Goal: Task Accomplishment & Management: Use online tool/utility

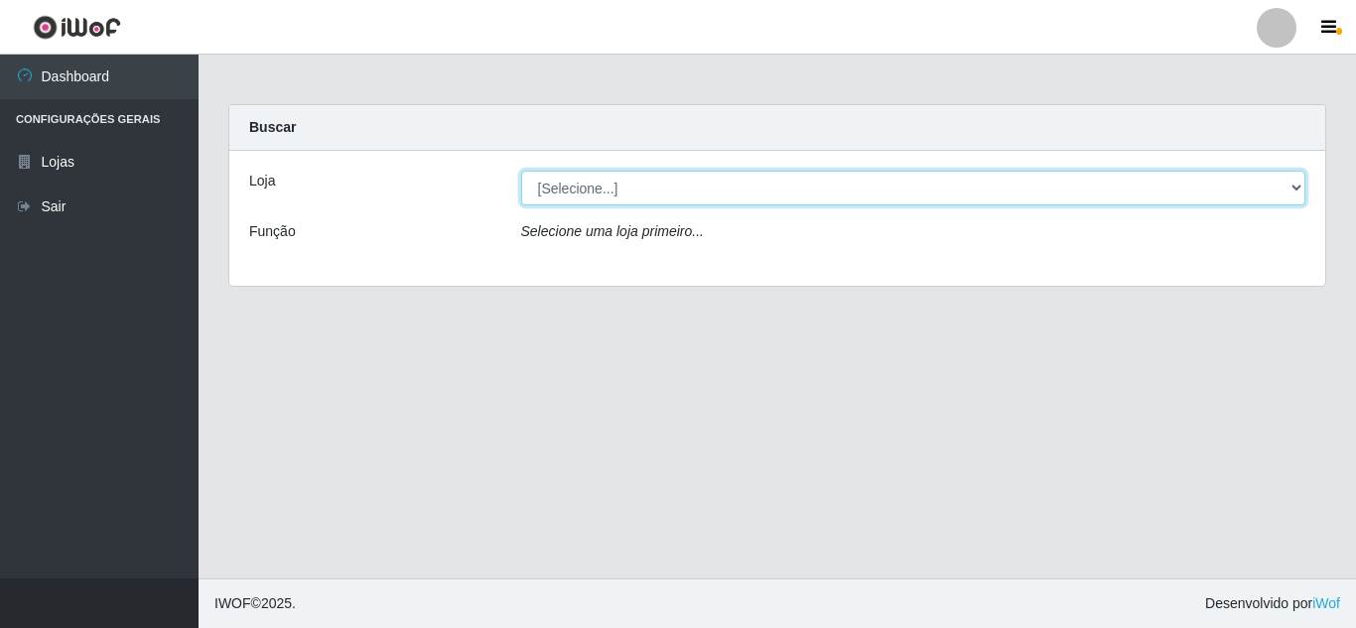
drag, startPoint x: 803, startPoint y: 185, endPoint x: 793, endPoint y: 204, distance: 22.2
click at [803, 185] on select "[Selecione...] Queiroz Atacadão - [GEOGRAPHIC_DATA]" at bounding box center [913, 188] width 785 height 35
select select "225"
click at [521, 171] on select "[Selecione...] Queiroz Atacadão - [GEOGRAPHIC_DATA]" at bounding box center [913, 188] width 785 height 35
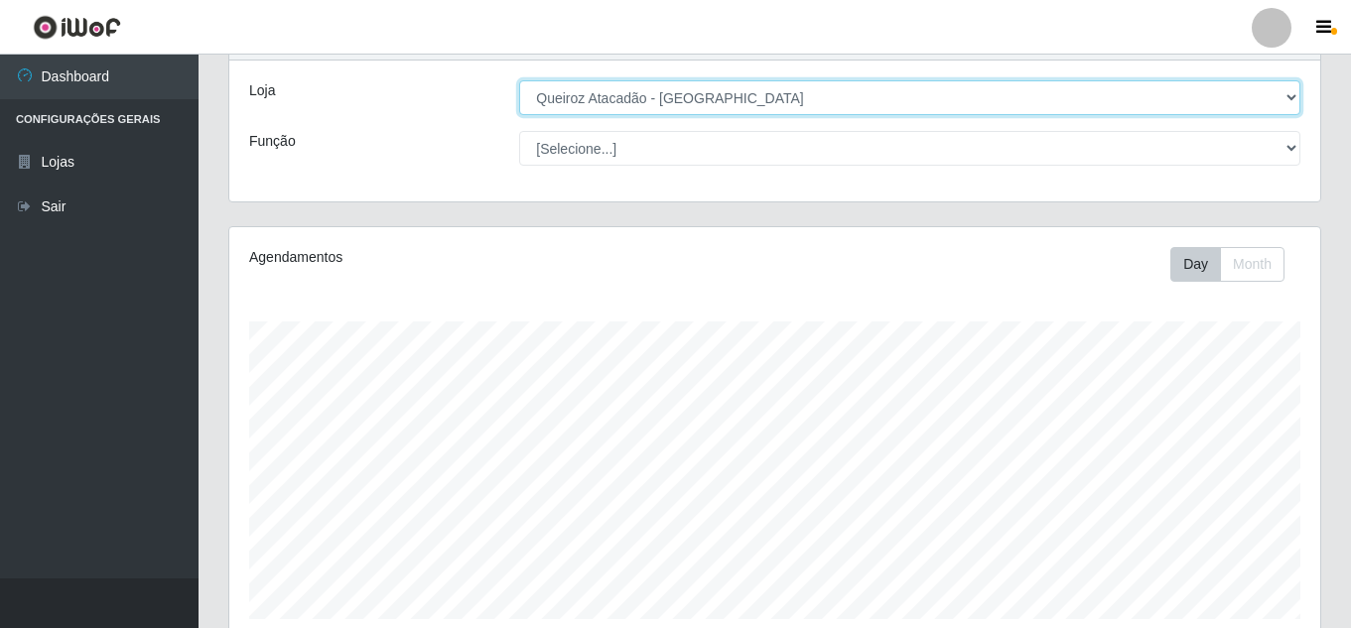
scroll to position [99, 0]
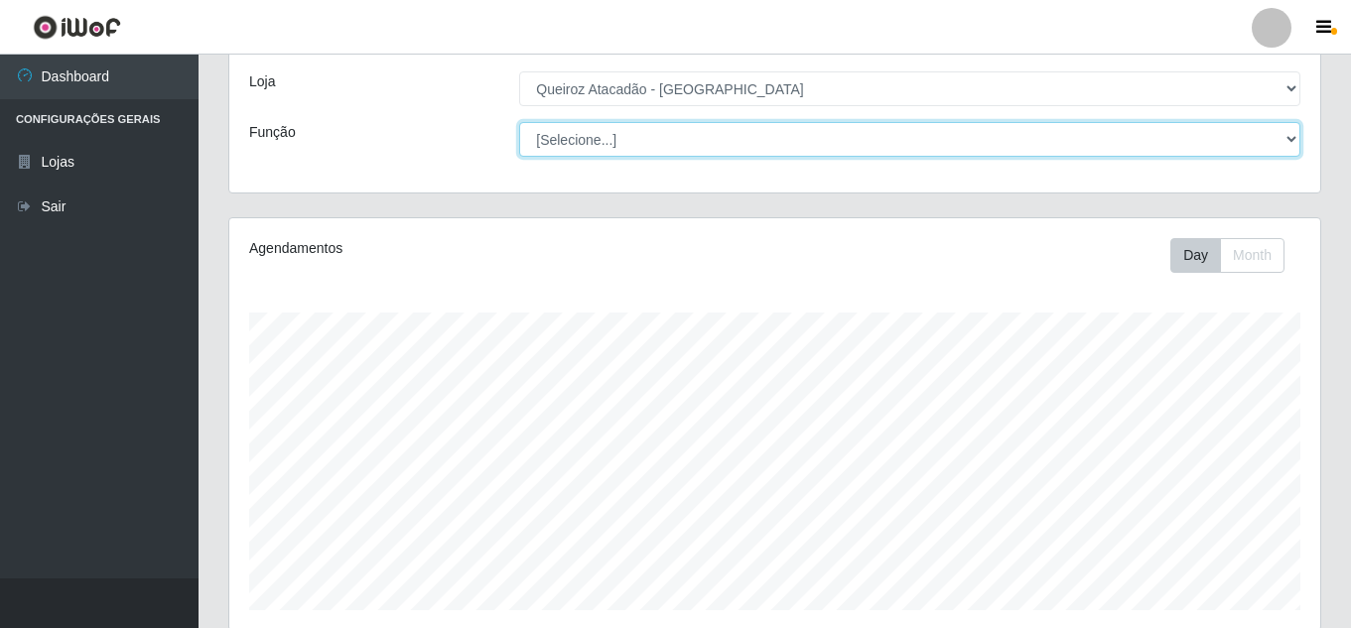
click at [791, 147] on select "[Selecione...] Embalador Embalador + Embalador ++ Operador de Caixa Operador de…" at bounding box center [909, 139] width 781 height 35
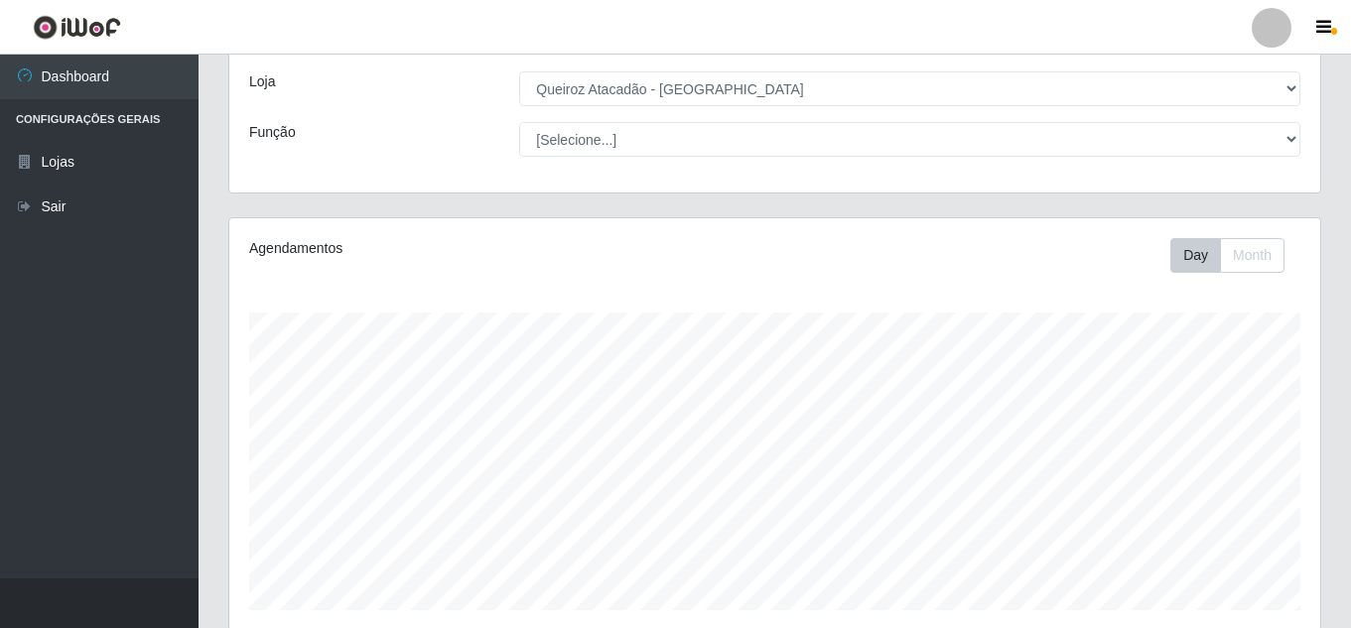
click at [404, 146] on div "Função" at bounding box center [369, 139] width 270 height 35
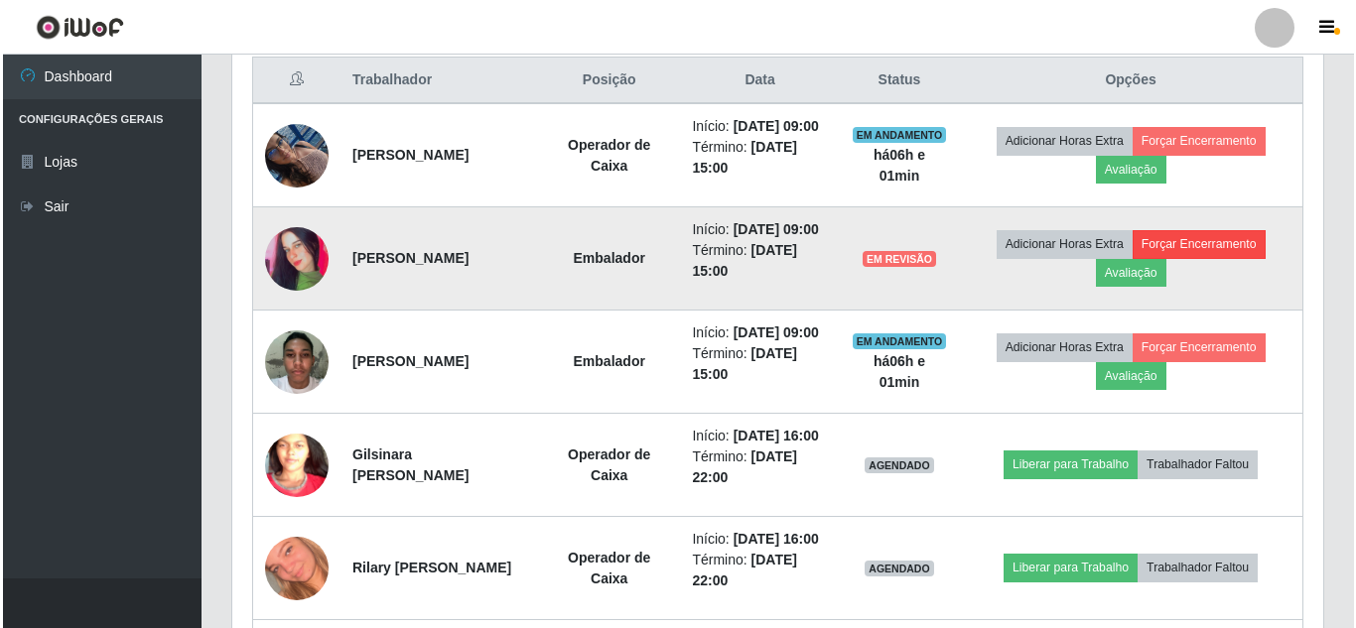
scroll to position [794, 0]
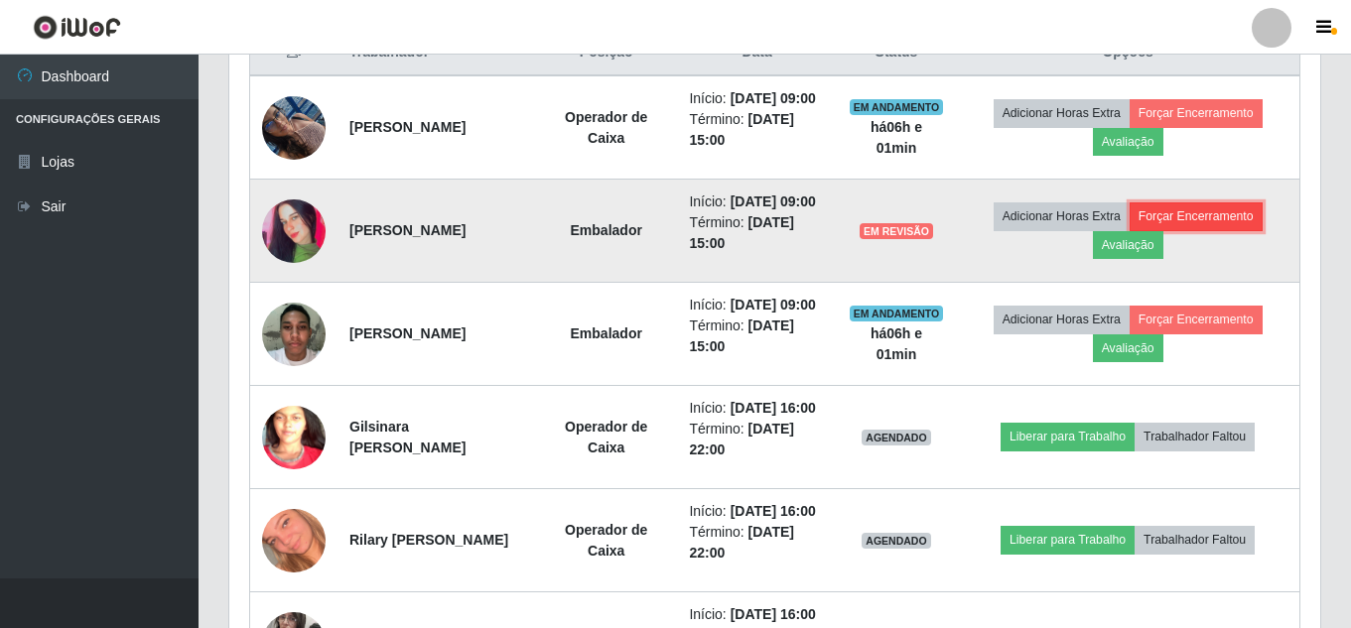
click at [1196, 230] on button "Forçar Encerramento" at bounding box center [1196, 216] width 133 height 28
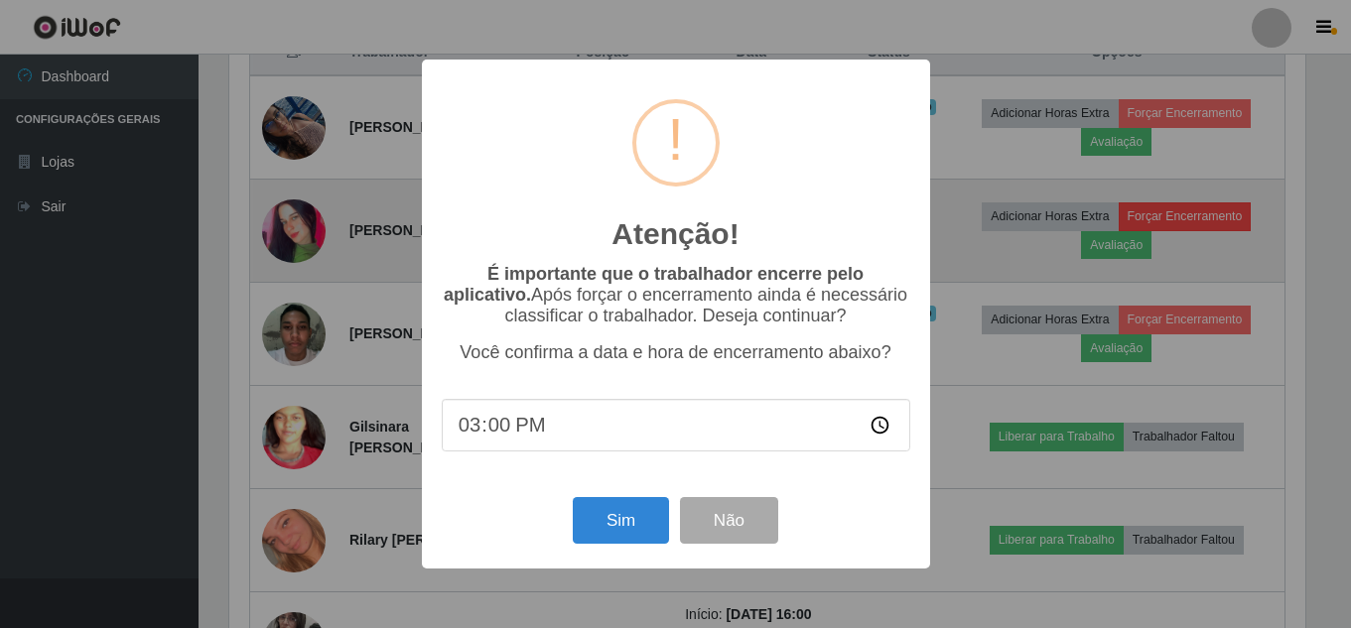
scroll to position [412, 1081]
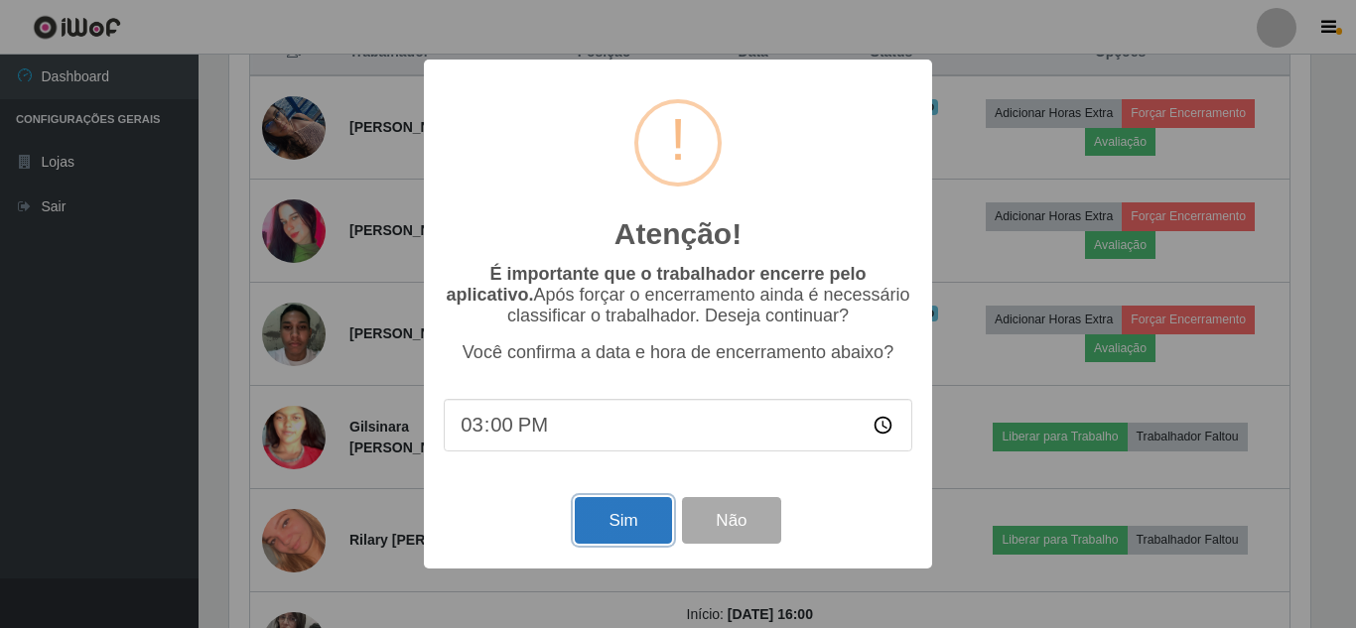
click at [648, 527] on button "Sim" at bounding box center [623, 520] width 96 height 47
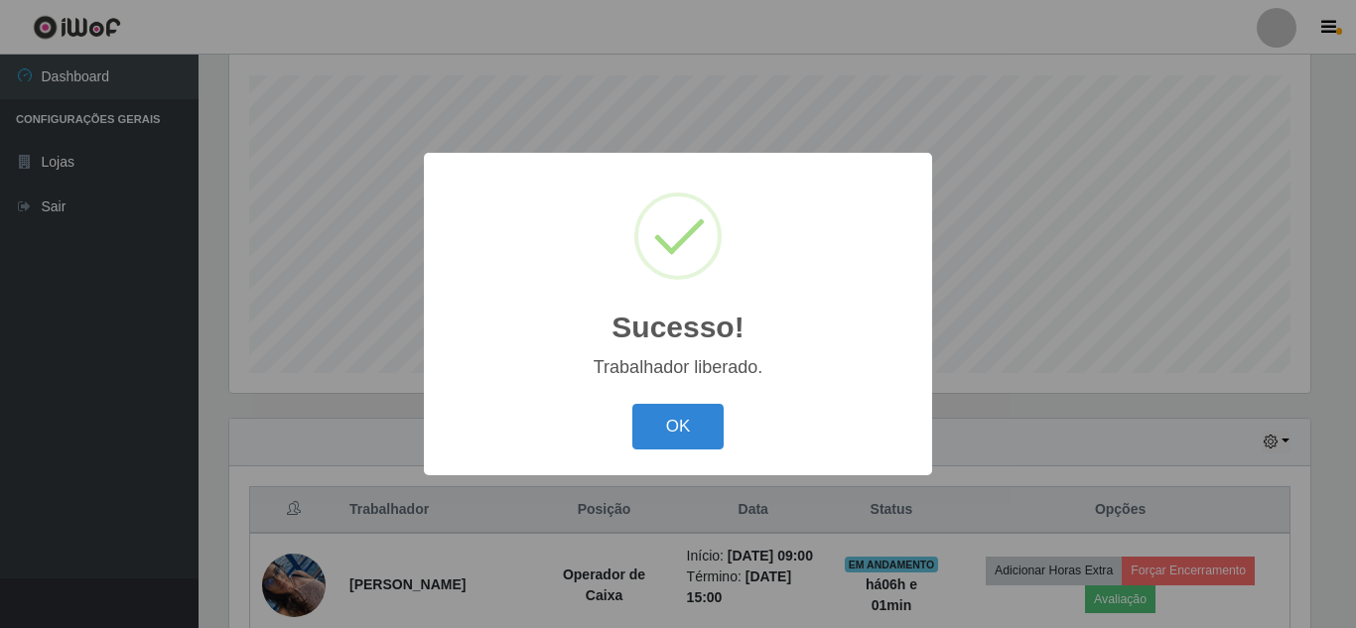
click at [684, 403] on div "OK Cancel" at bounding box center [678, 426] width 469 height 57
click at [685, 419] on button "OK" at bounding box center [678, 427] width 92 height 47
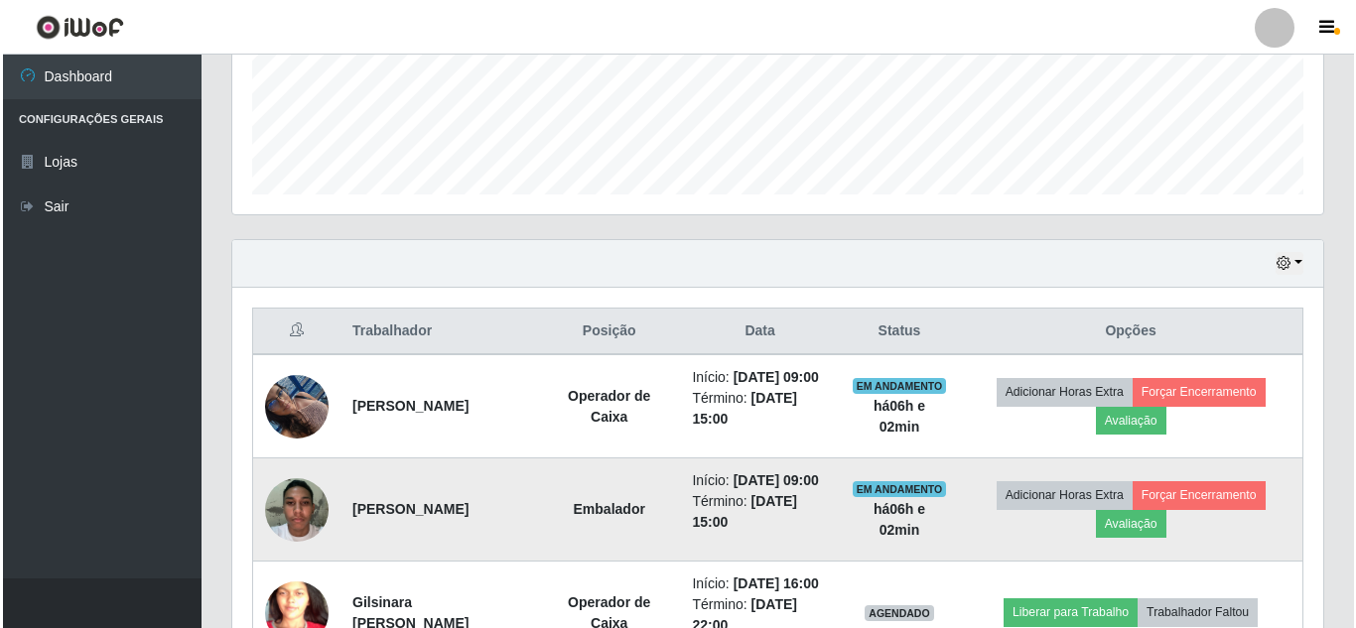
scroll to position [634, 0]
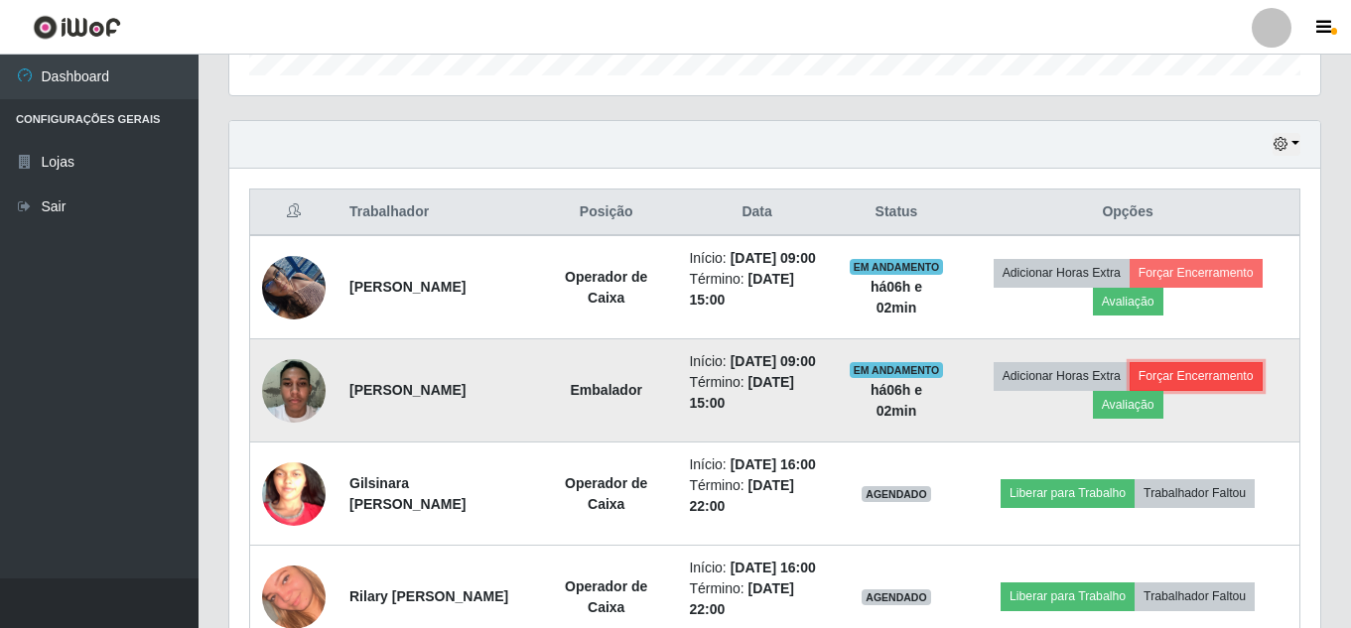
click at [1191, 390] on button "Forçar Encerramento" at bounding box center [1196, 376] width 133 height 28
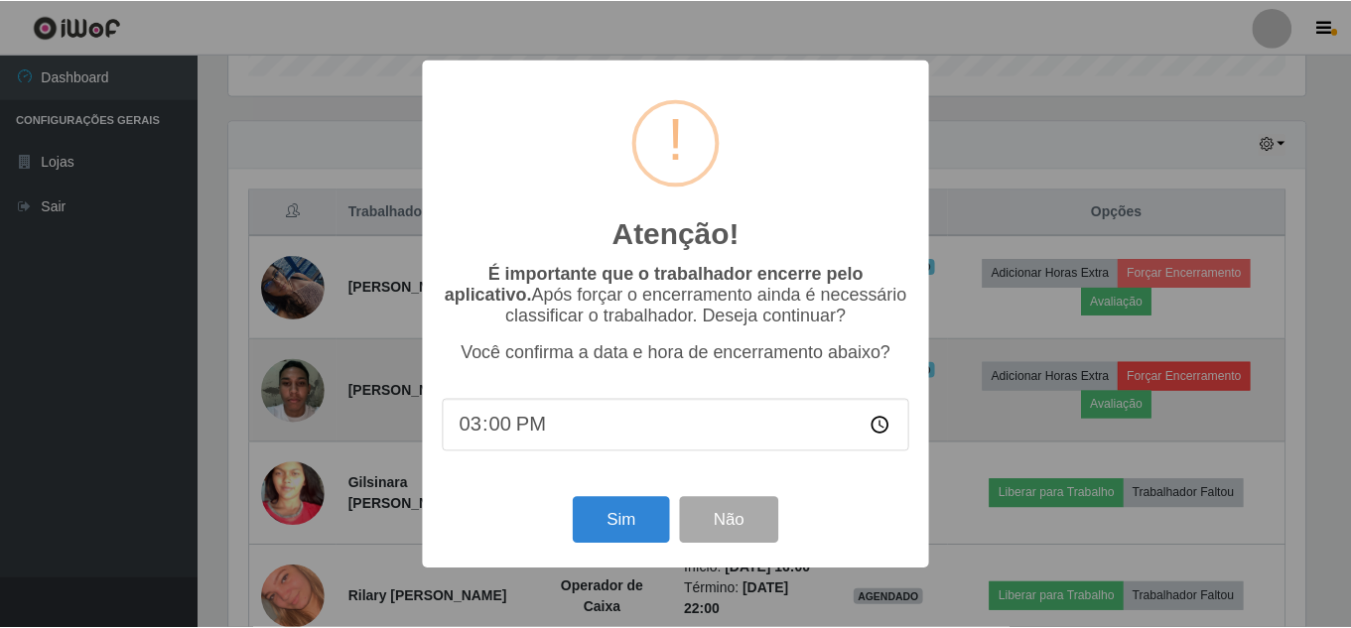
scroll to position [412, 1081]
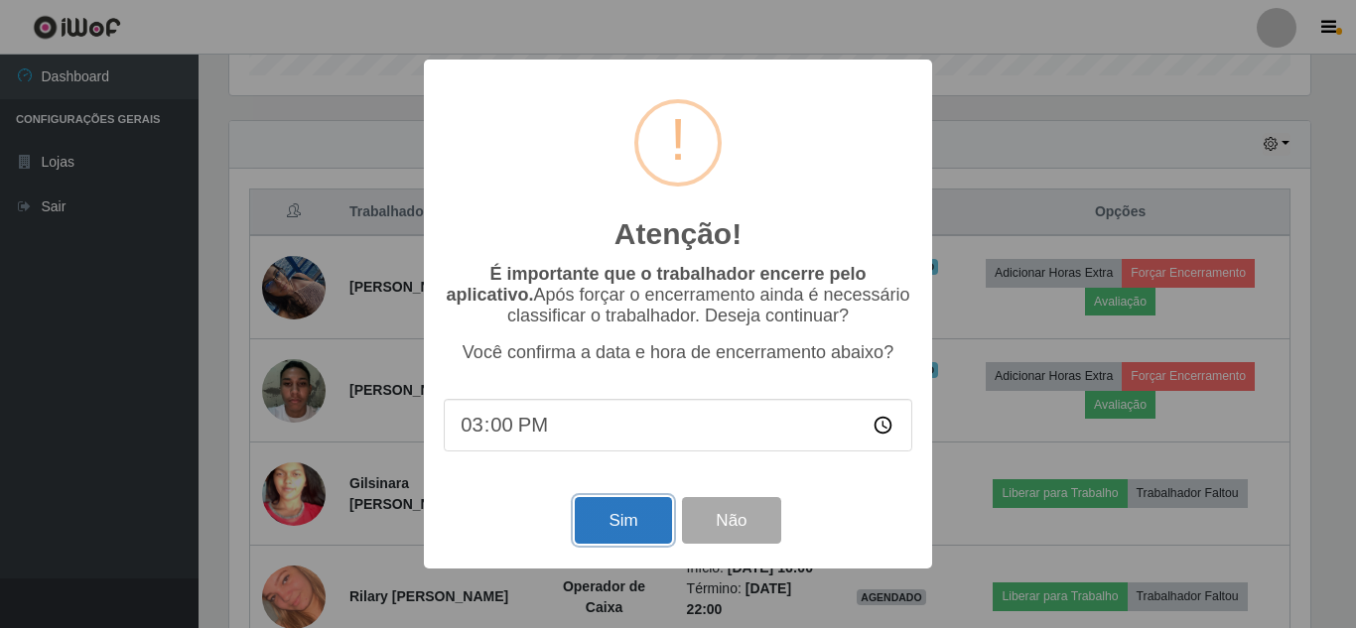
click at [638, 525] on button "Sim" at bounding box center [623, 520] width 96 height 47
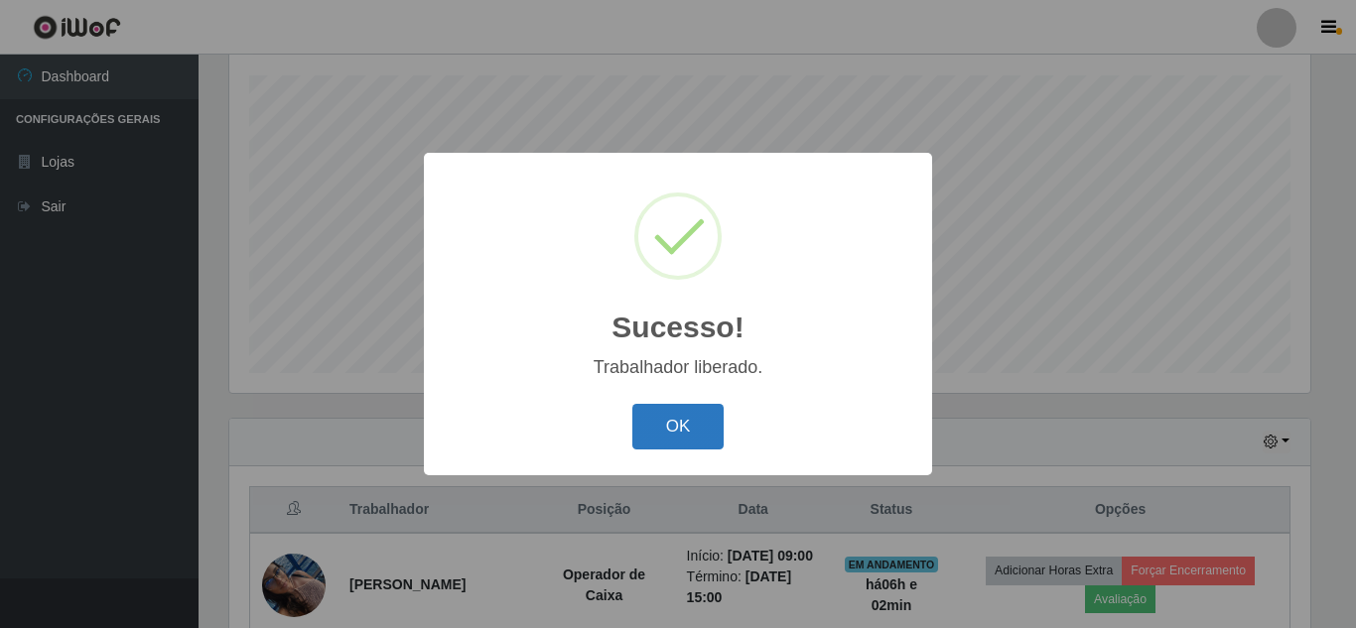
click at [711, 435] on button "OK" at bounding box center [678, 427] width 92 height 47
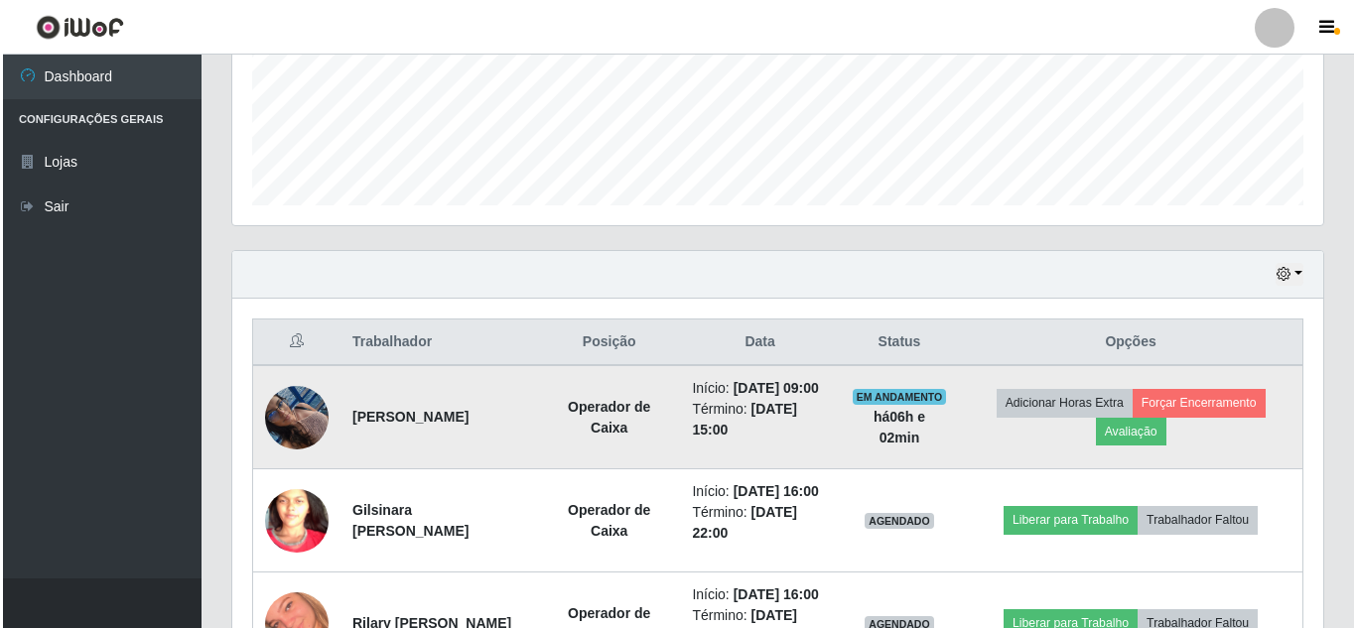
scroll to position [535, 0]
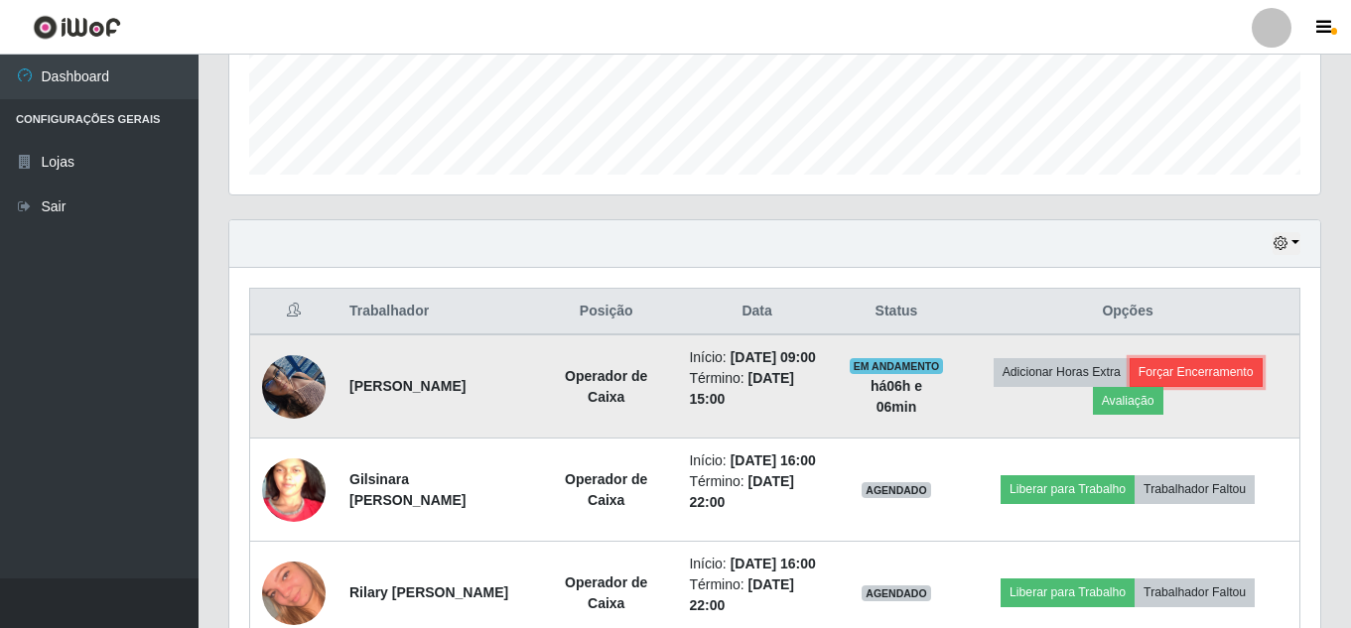
click at [1191, 375] on button "Forçar Encerramento" at bounding box center [1196, 372] width 133 height 28
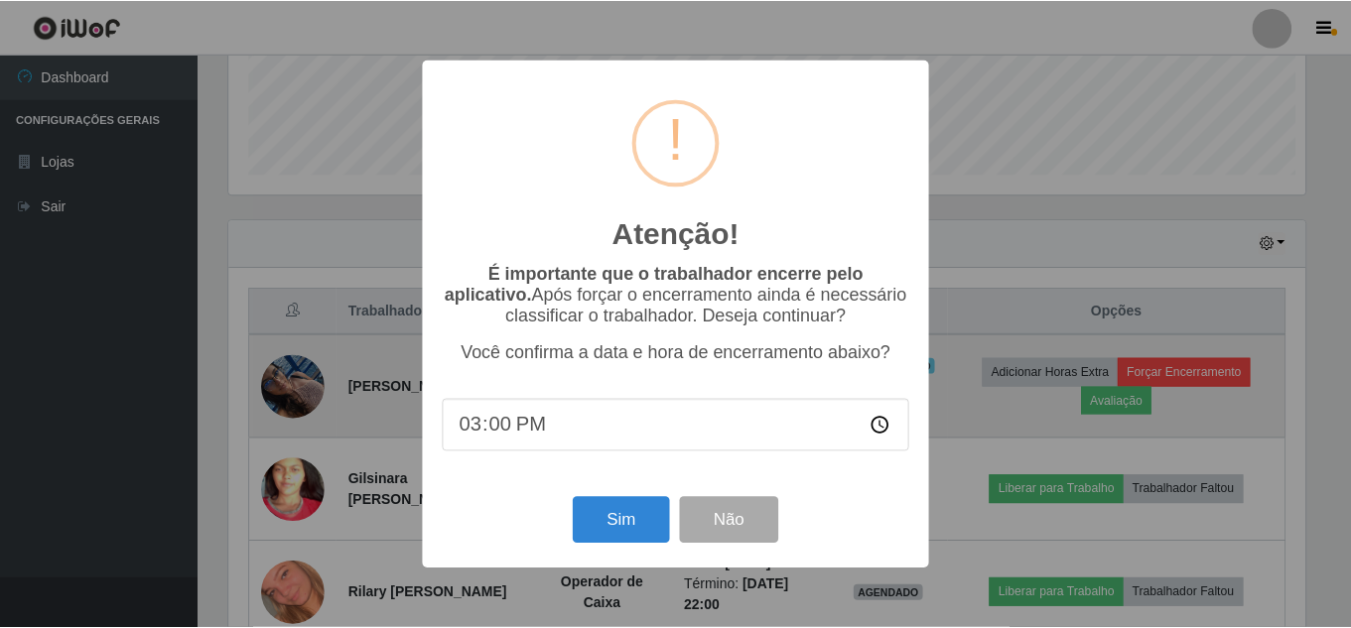
scroll to position [412, 1081]
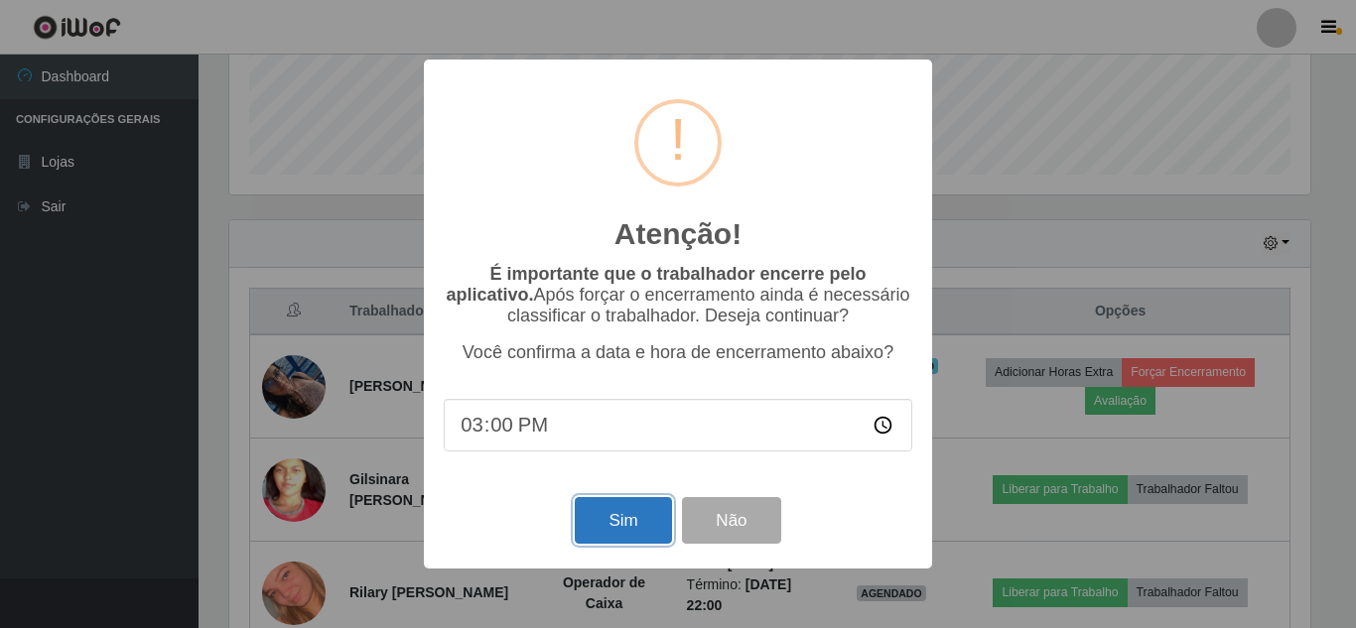
click at [630, 539] on button "Sim" at bounding box center [623, 520] width 96 height 47
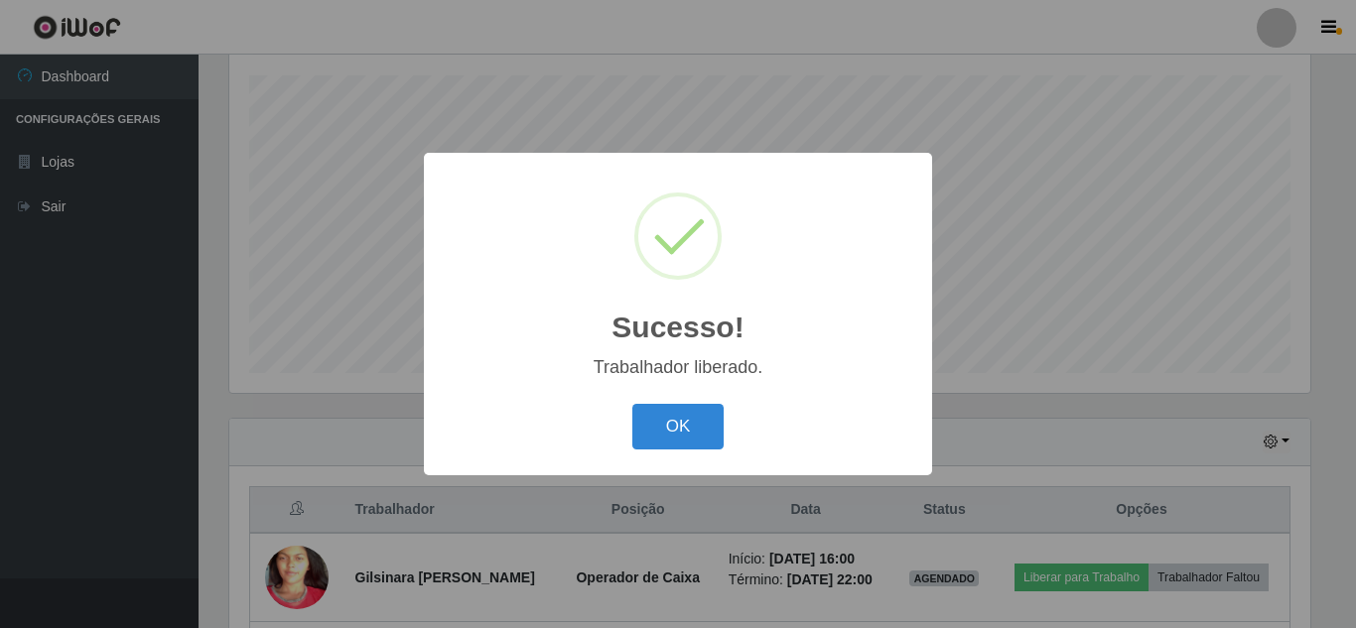
click at [725, 415] on div "OK Cancel" at bounding box center [678, 426] width 469 height 57
click at [713, 415] on button "OK" at bounding box center [678, 427] width 92 height 47
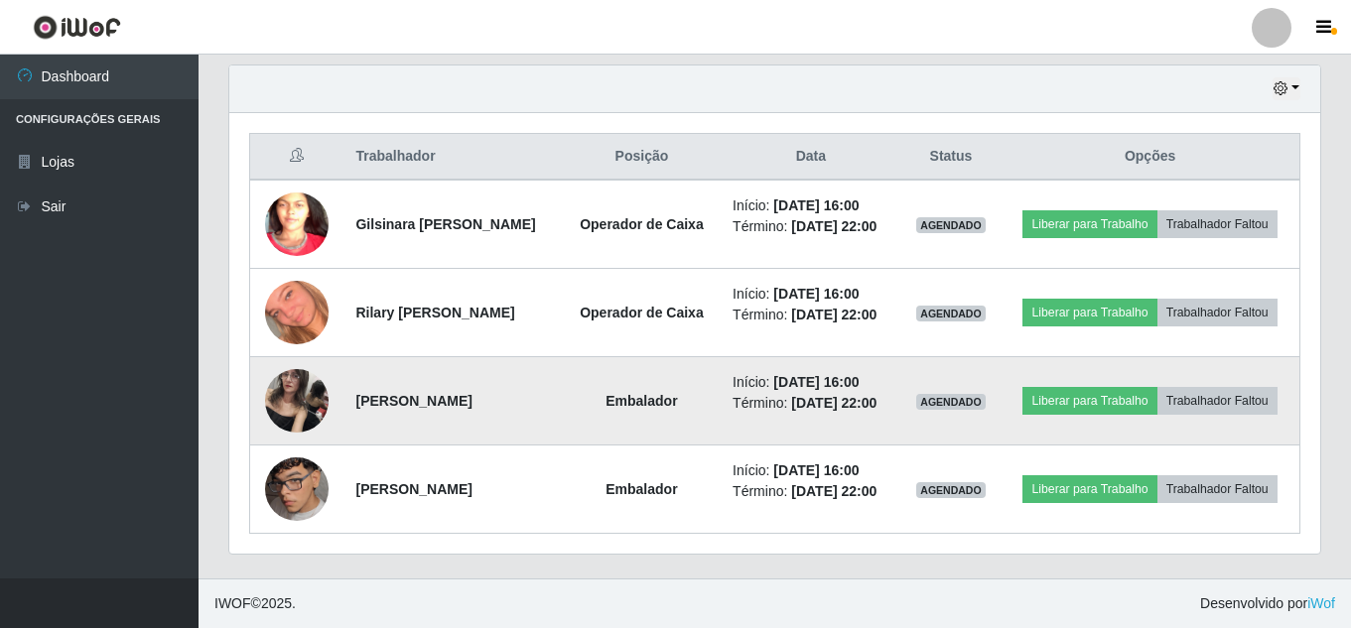
scroll to position [749, 0]
